Goal: Task Accomplishment & Management: Use online tool/utility

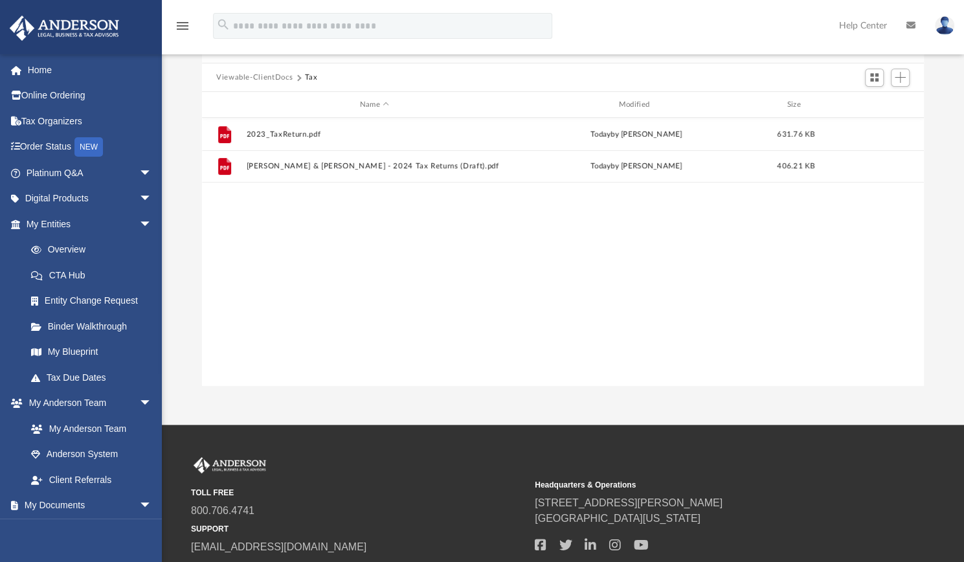
scroll to position [284, 712]
click at [80, 431] on link "My Anderson Team" at bounding box center [94, 429] width 153 height 26
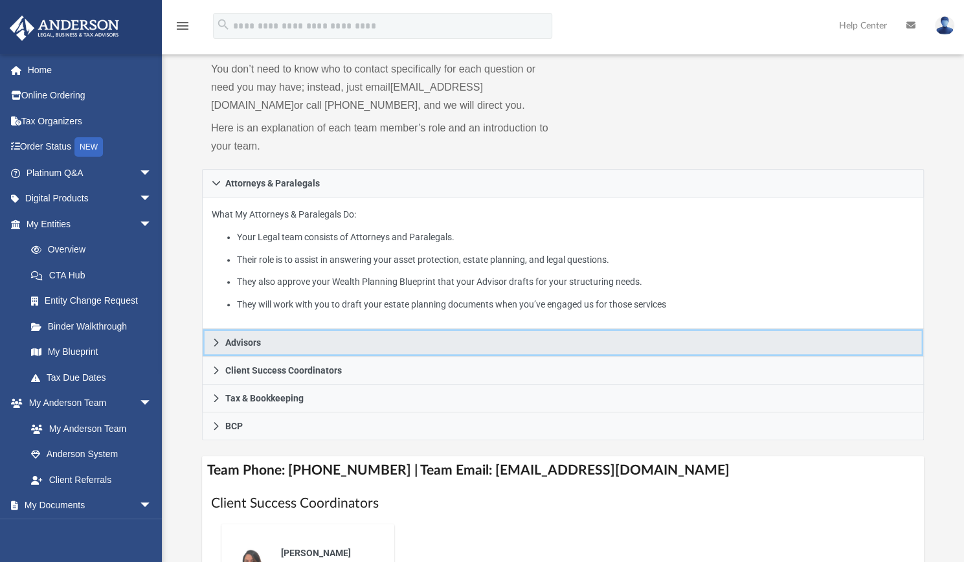
click at [216, 338] on icon at bounding box center [216, 342] width 9 height 9
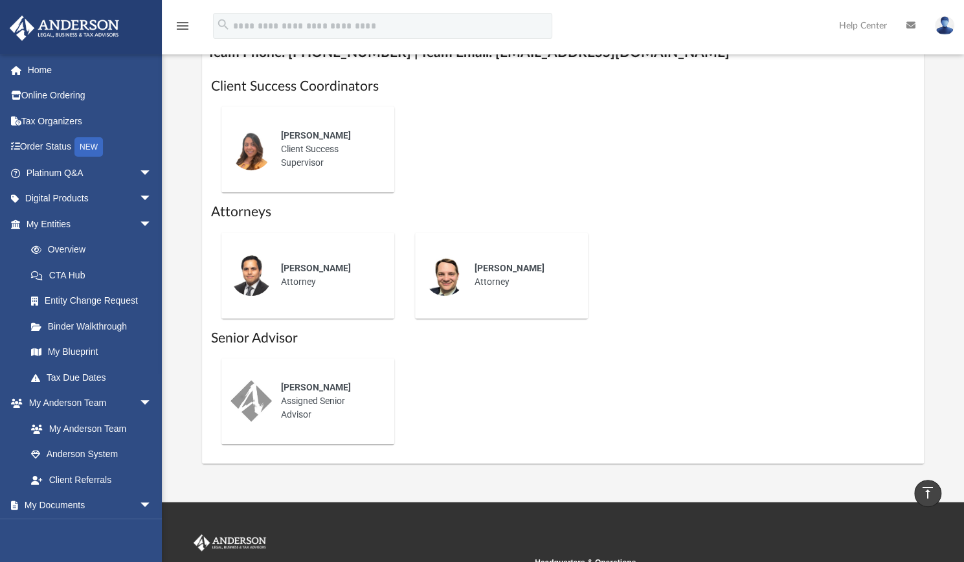
scroll to position [565, 0]
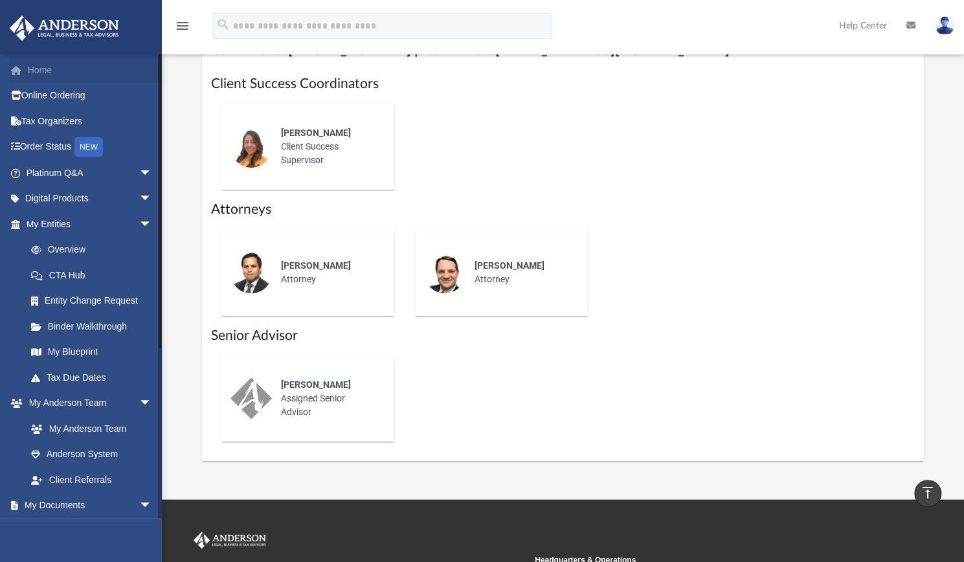
click at [60, 68] on link "Home" at bounding box center [90, 70] width 163 height 26
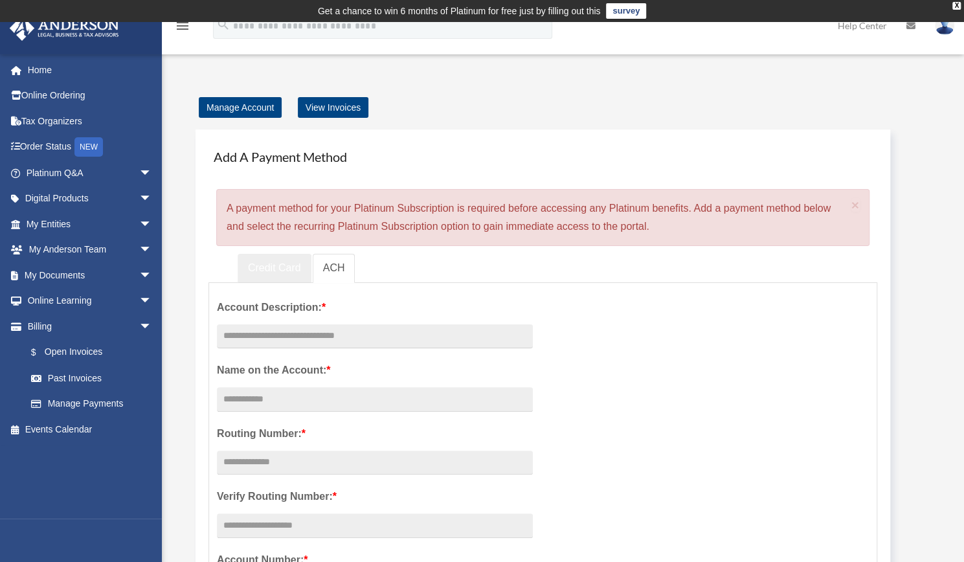
click at [280, 264] on link "Credit Card" at bounding box center [275, 268] width 74 height 29
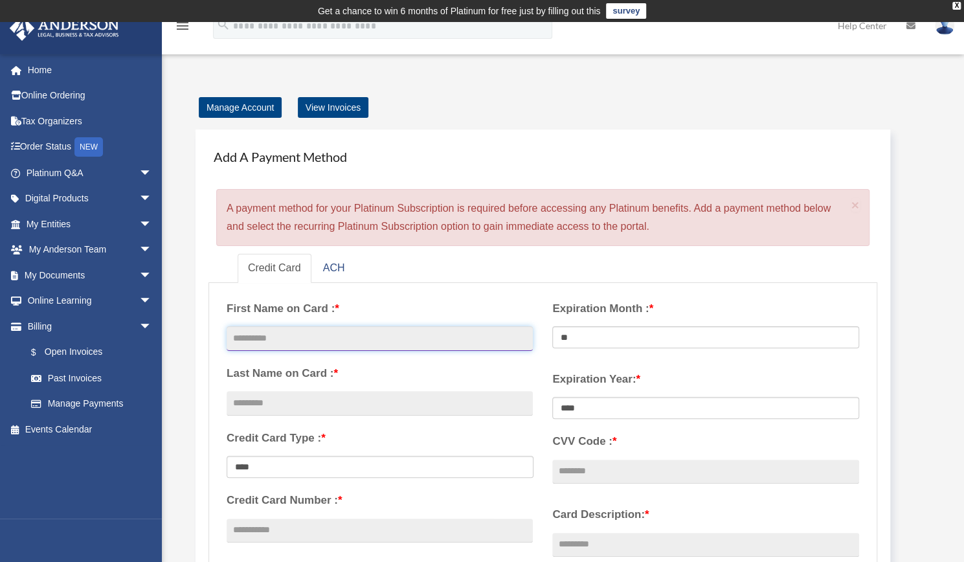
click at [291, 335] on input "text" at bounding box center [380, 338] width 306 height 25
click at [629, 13] on link "survey" at bounding box center [626, 11] width 40 height 16
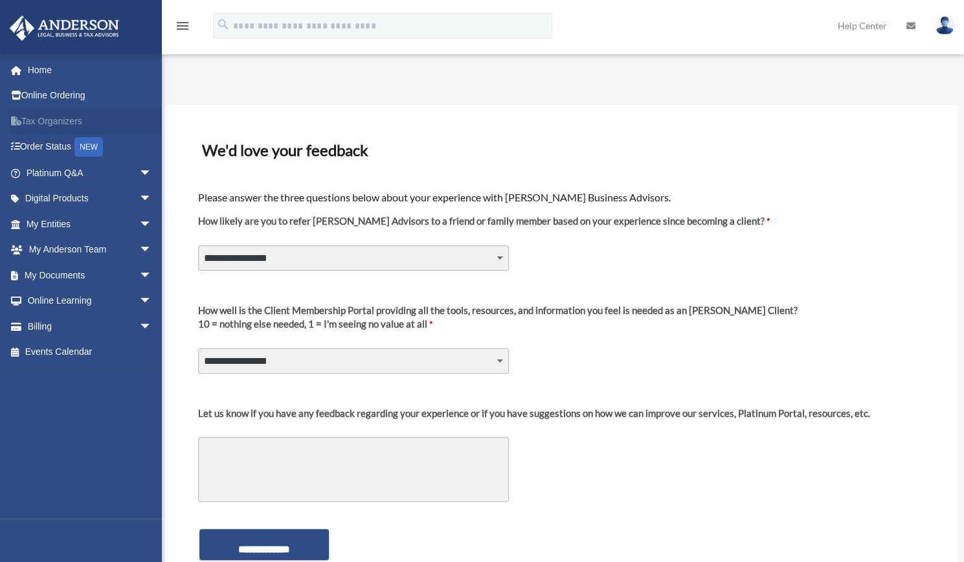
click at [65, 118] on link "Tax Organizers" at bounding box center [90, 121] width 163 height 26
